Goal: Information Seeking & Learning: Learn about a topic

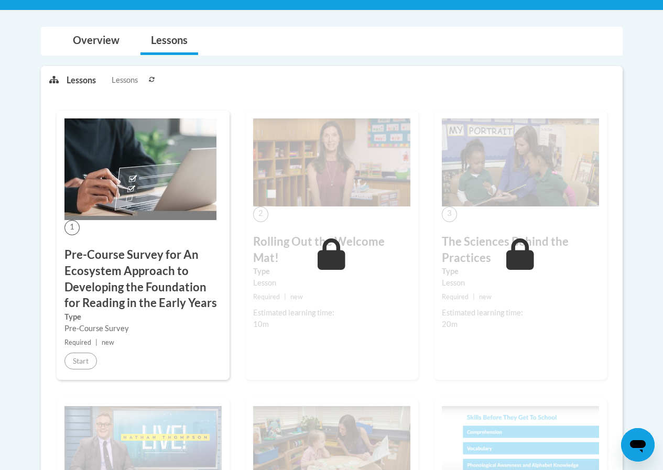
scroll to position [247, 0]
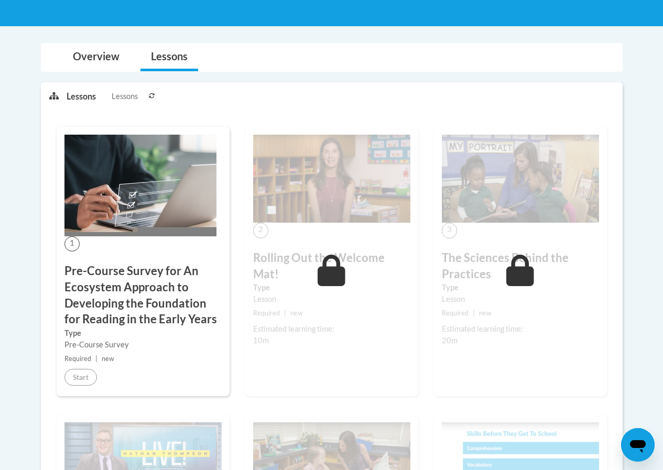
click at [152, 91] on button at bounding box center [152, 96] width 13 height 26
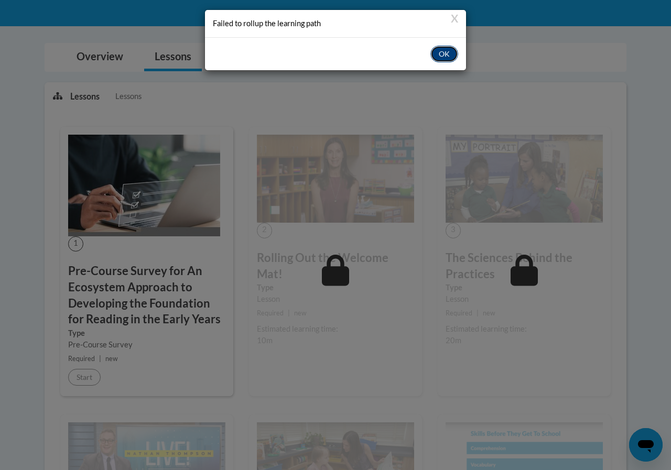
click at [445, 52] on button "OK" at bounding box center [444, 54] width 28 height 17
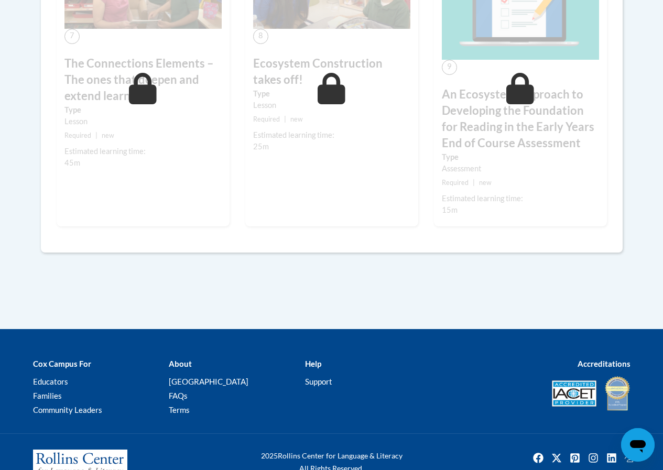
scroll to position [1010, 0]
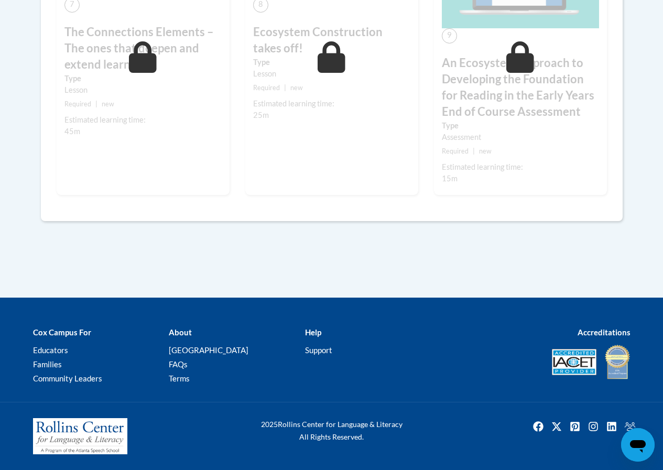
click at [529, 157] on div "9 An Ecosystem Approach to Developing the Foundation for Reading in the Early Y…" at bounding box center [520, 48] width 173 height 294
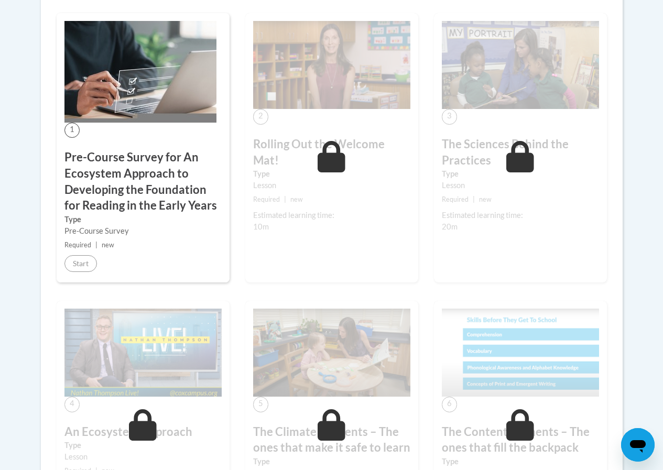
scroll to position [171, 0]
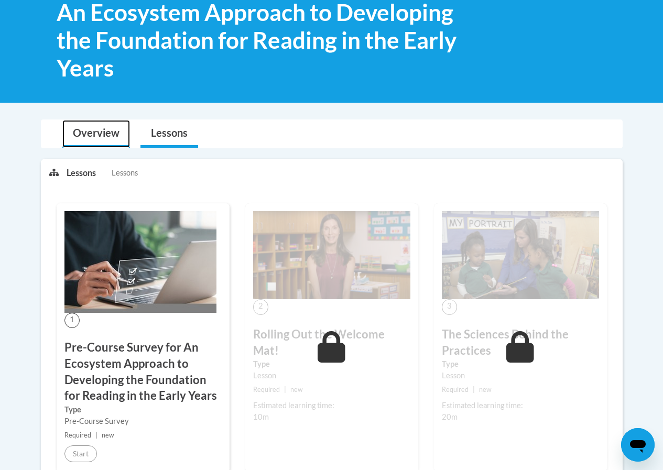
click at [122, 135] on link "Overview" at bounding box center [96, 134] width 68 height 28
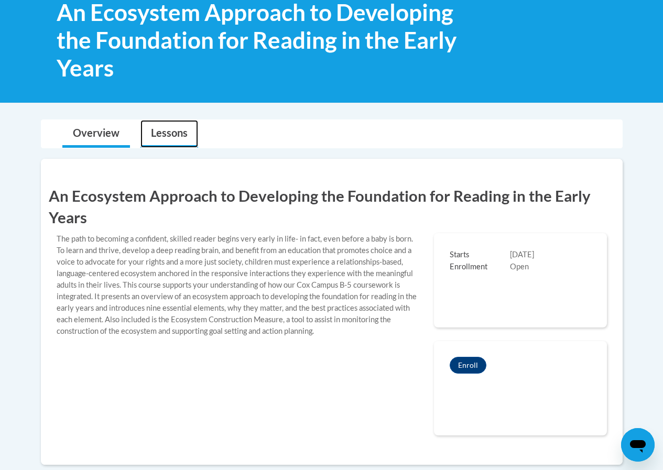
click at [146, 134] on link "Lessons" at bounding box center [169, 134] width 58 height 28
click at [169, 133] on link "Lessons" at bounding box center [169, 134] width 58 height 28
click at [103, 136] on link "Overview" at bounding box center [96, 134] width 68 height 28
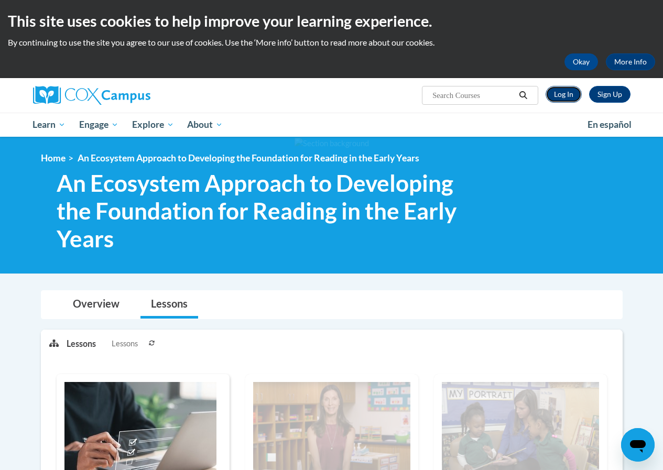
click at [573, 95] on link "Log In" at bounding box center [564, 94] width 36 height 17
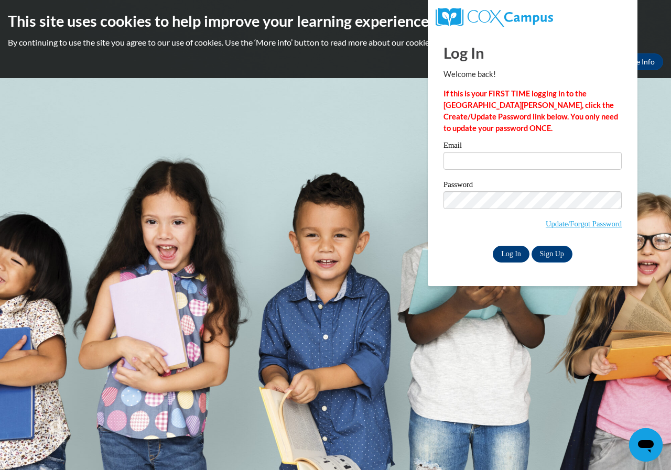
type input "marlalynnetterhodes@gmail.com"
click at [518, 254] on input "Log In" at bounding box center [511, 254] width 37 height 17
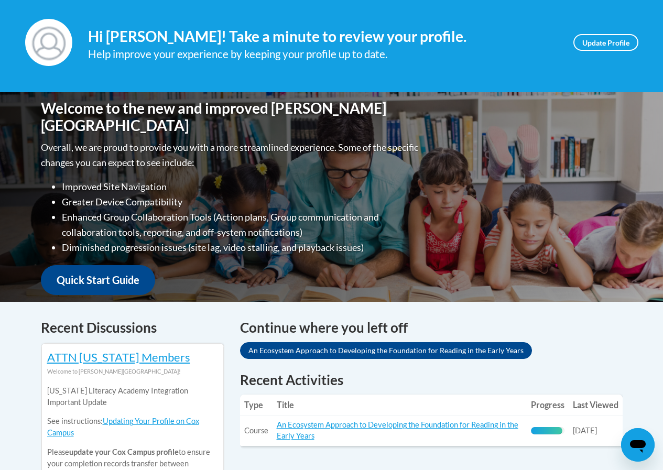
scroll to position [262, 0]
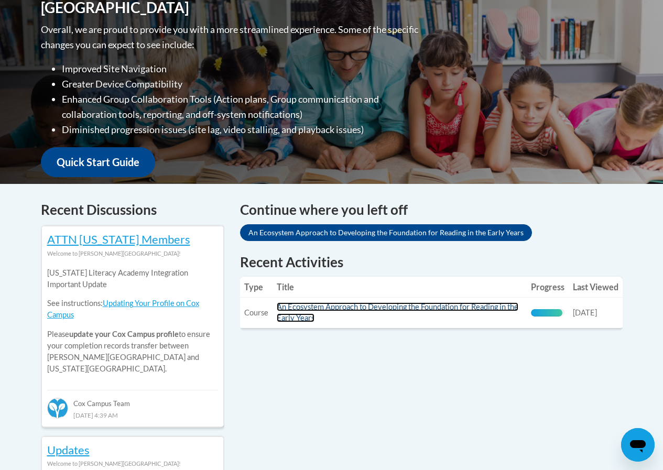
click at [337, 307] on link "An Ecosystem Approach to Developing the Foundation for Reading in the Early Yea…" at bounding box center [398, 312] width 242 height 20
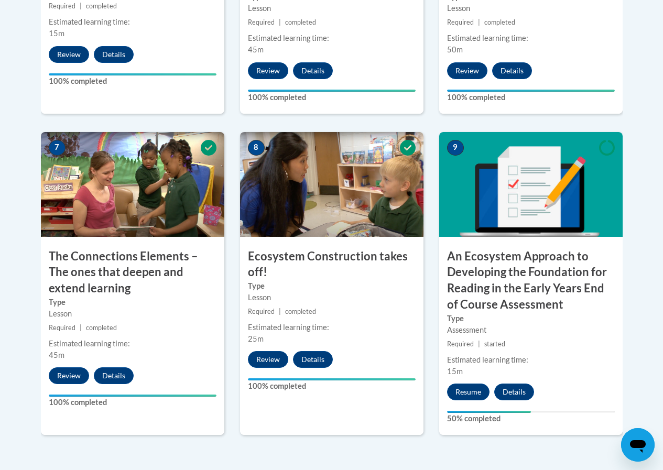
scroll to position [996, 0]
